Goal: Information Seeking & Learning: Learn about a topic

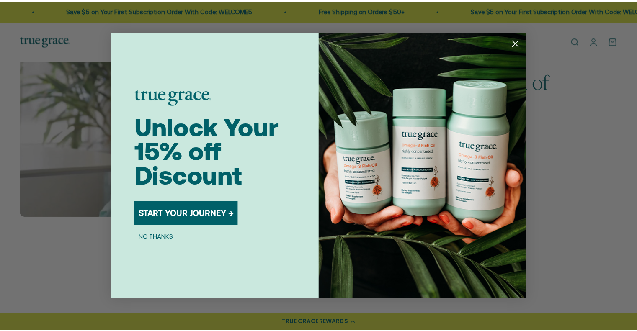
scroll to position [1270, 0]
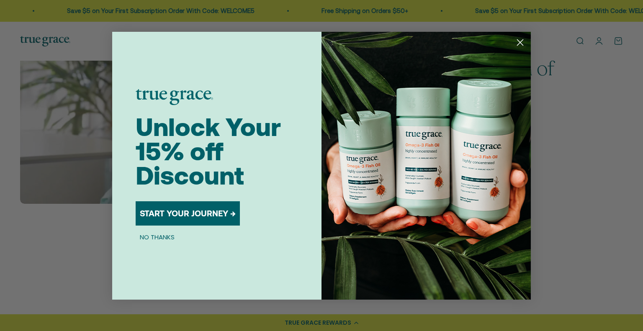
click at [60, 55] on div "Close dialog Unlock Your 15% off Discount START YOUR JOURNEY → NO THANKS Submit" at bounding box center [321, 165] width 643 height 331
click at [156, 237] on button "NO THANKS" at bounding box center [157, 237] width 43 height 10
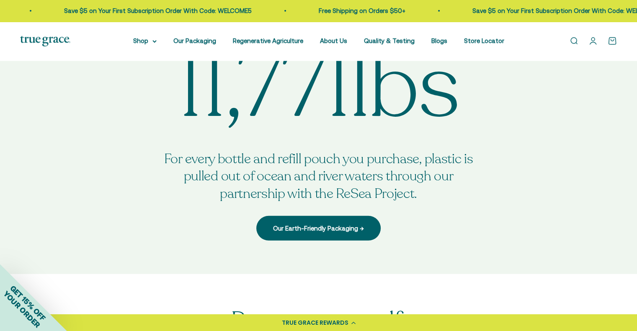
scroll to position [2861, 0]
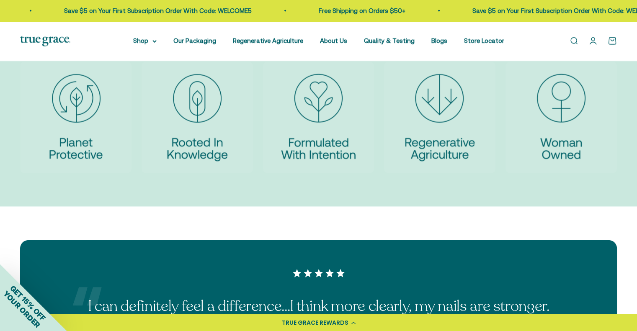
scroll to position [1857, 0]
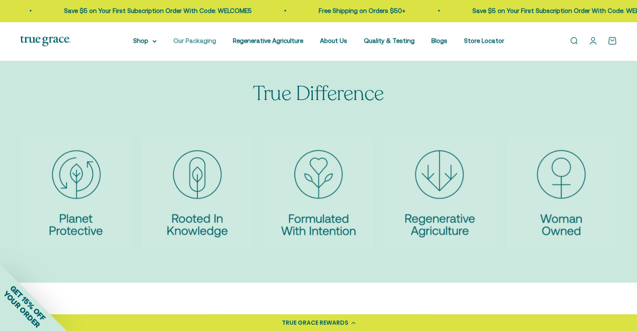
click at [196, 39] on link "Our Packaging" at bounding box center [194, 40] width 43 height 7
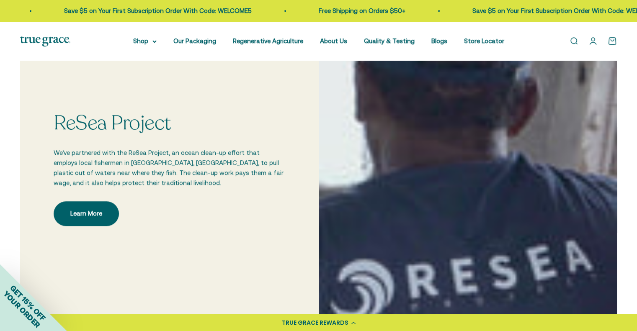
scroll to position [586, 0]
